Goal: Use online tool/utility: Utilize a website feature to perform a specific function

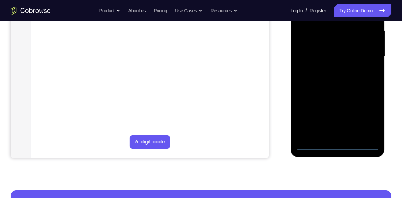
click at [340, 145] on div at bounding box center [337, 56] width 84 height 186
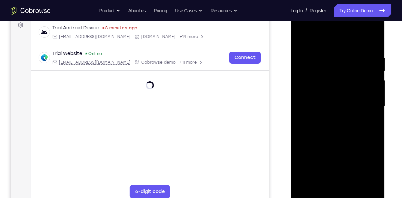
scroll to position [100, 0]
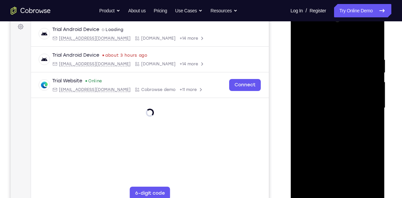
click at [368, 167] on div at bounding box center [337, 108] width 84 height 186
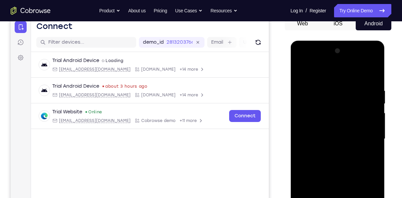
scroll to position [69, 0]
click at [303, 64] on div at bounding box center [337, 139] width 84 height 186
click at [364, 137] on div at bounding box center [337, 139] width 84 height 186
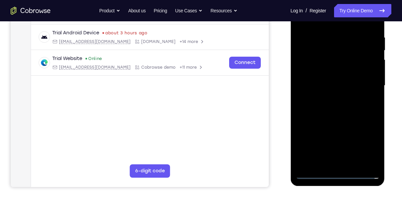
scroll to position [124, 0]
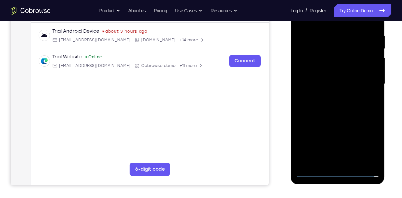
click at [330, 97] on div at bounding box center [337, 84] width 84 height 186
click at [325, 77] on div at bounding box center [337, 84] width 84 height 186
click at [325, 70] on div at bounding box center [337, 84] width 84 height 186
click at [338, 85] on div at bounding box center [337, 84] width 84 height 186
click at [339, 105] on div at bounding box center [337, 84] width 84 height 186
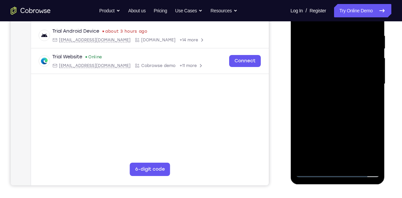
click at [339, 105] on div at bounding box center [337, 84] width 84 height 186
click at [339, 111] on div at bounding box center [337, 84] width 84 height 186
click at [328, 35] on div at bounding box center [337, 84] width 84 height 186
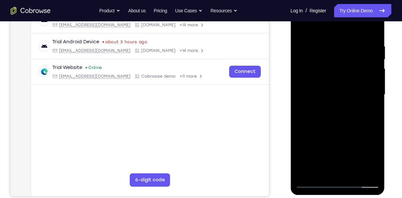
scroll to position [112, 0]
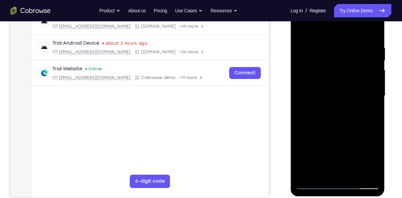
click at [357, 111] on div at bounding box center [337, 96] width 84 height 186
click at [362, 172] on div at bounding box center [337, 96] width 84 height 186
click at [366, 105] on div at bounding box center [337, 96] width 84 height 186
click at [370, 32] on div at bounding box center [337, 96] width 84 height 186
drag, startPoint x: 342, startPoint y: 127, endPoint x: 350, endPoint y: 59, distance: 68.3
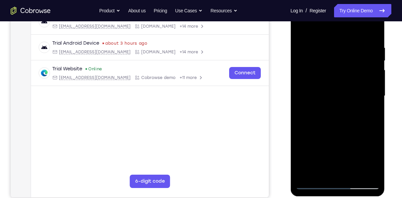
click at [350, 59] on div at bounding box center [337, 96] width 84 height 186
click at [301, 62] on div at bounding box center [337, 96] width 84 height 186
